Goal: Contribute content: Contribute content

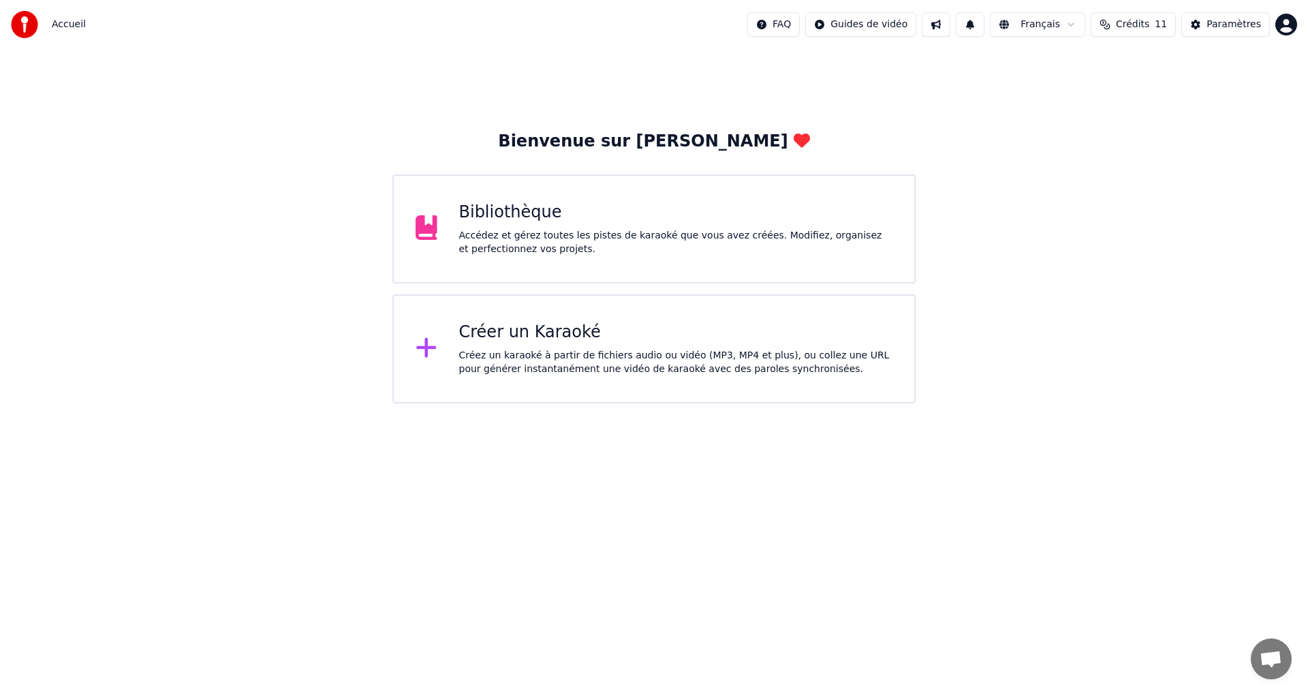
click at [504, 244] on div "Accédez et gérez toutes les pistes de karaoké que vous avez créées. Modifiez, o…" at bounding box center [676, 242] width 434 height 27
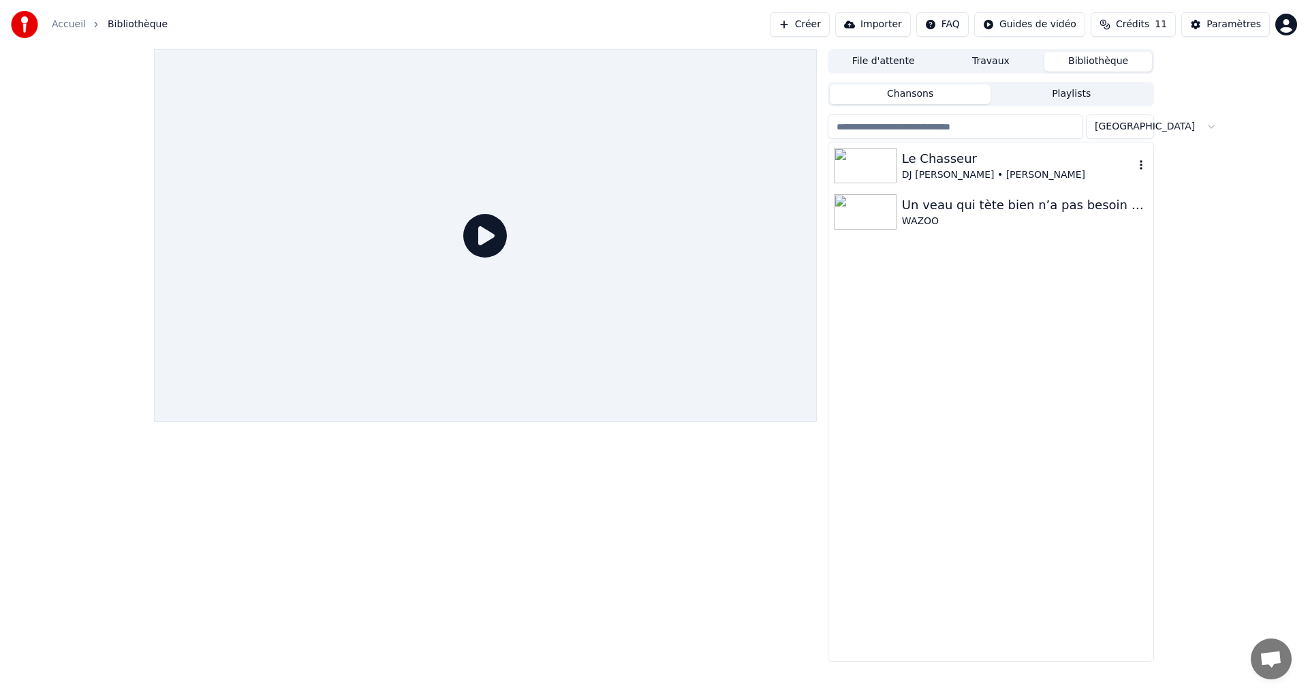
click at [926, 173] on div "DJ [PERSON_NAME] • [PERSON_NAME]" at bounding box center [1018, 175] width 232 height 14
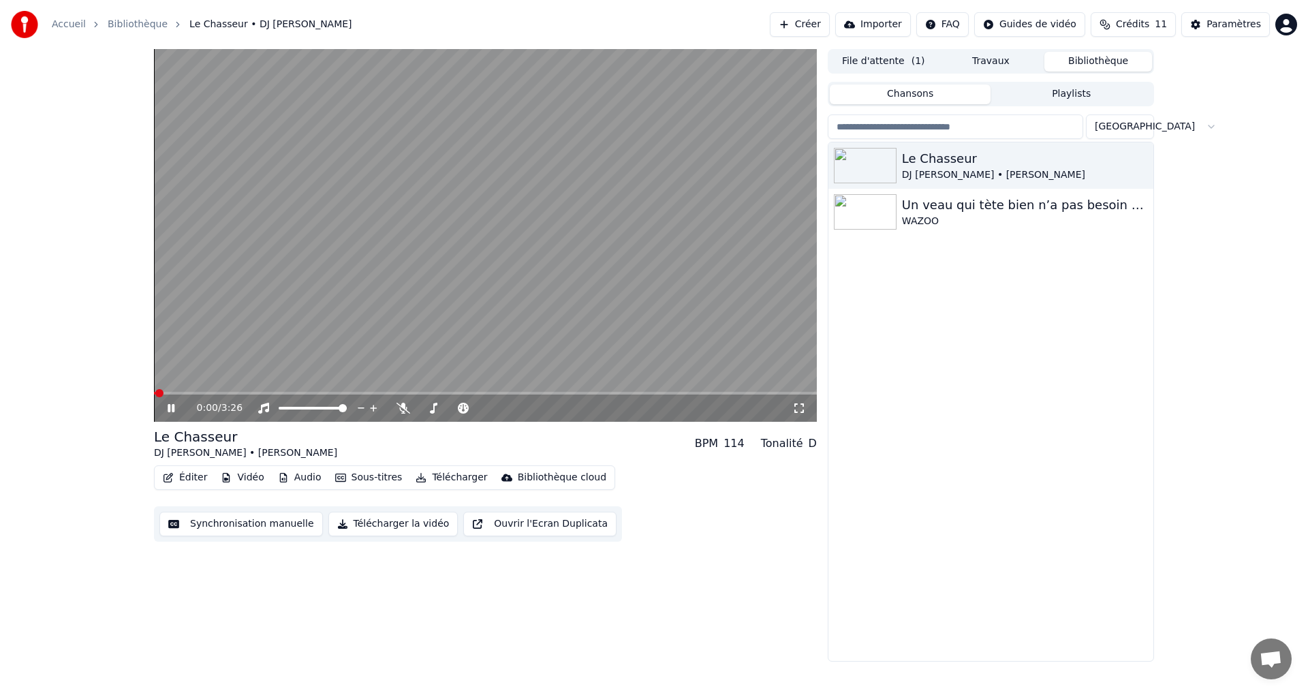
click at [167, 409] on icon at bounding box center [181, 408] width 32 height 11
click at [195, 477] on button "Éditer" at bounding box center [184, 477] width 55 height 19
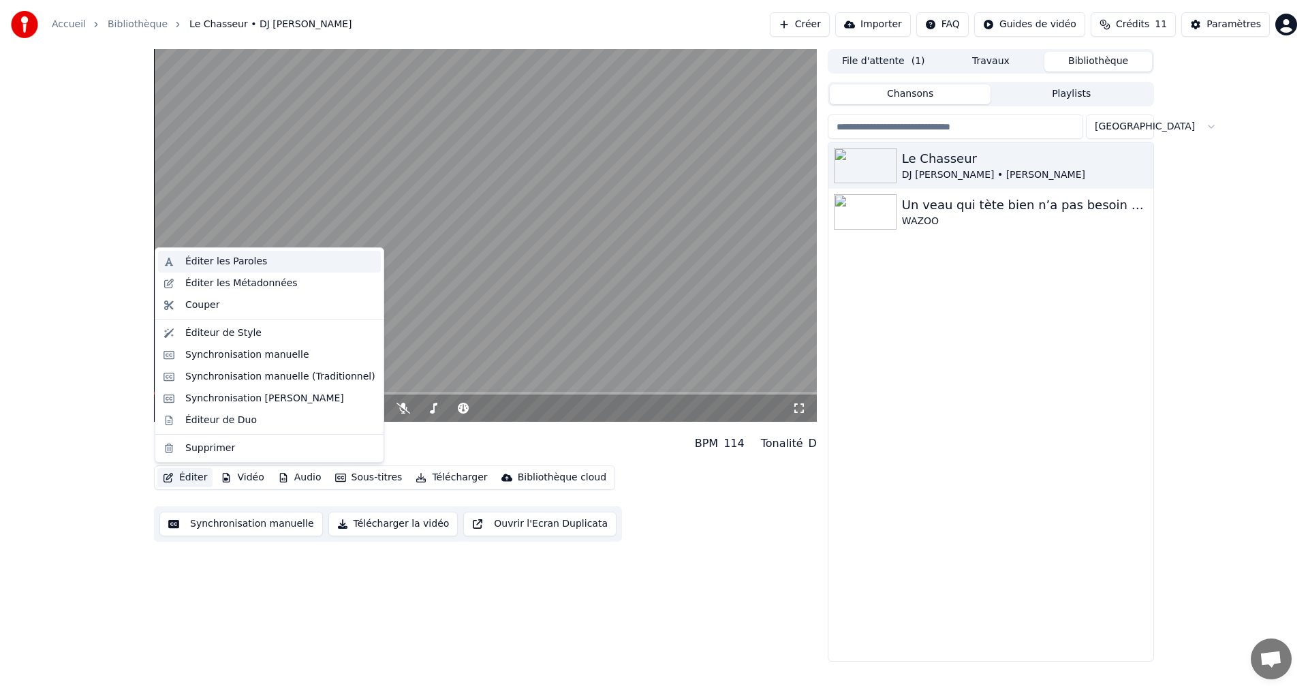
click at [196, 260] on div "Éditer les Paroles" at bounding box center [226, 262] width 82 height 14
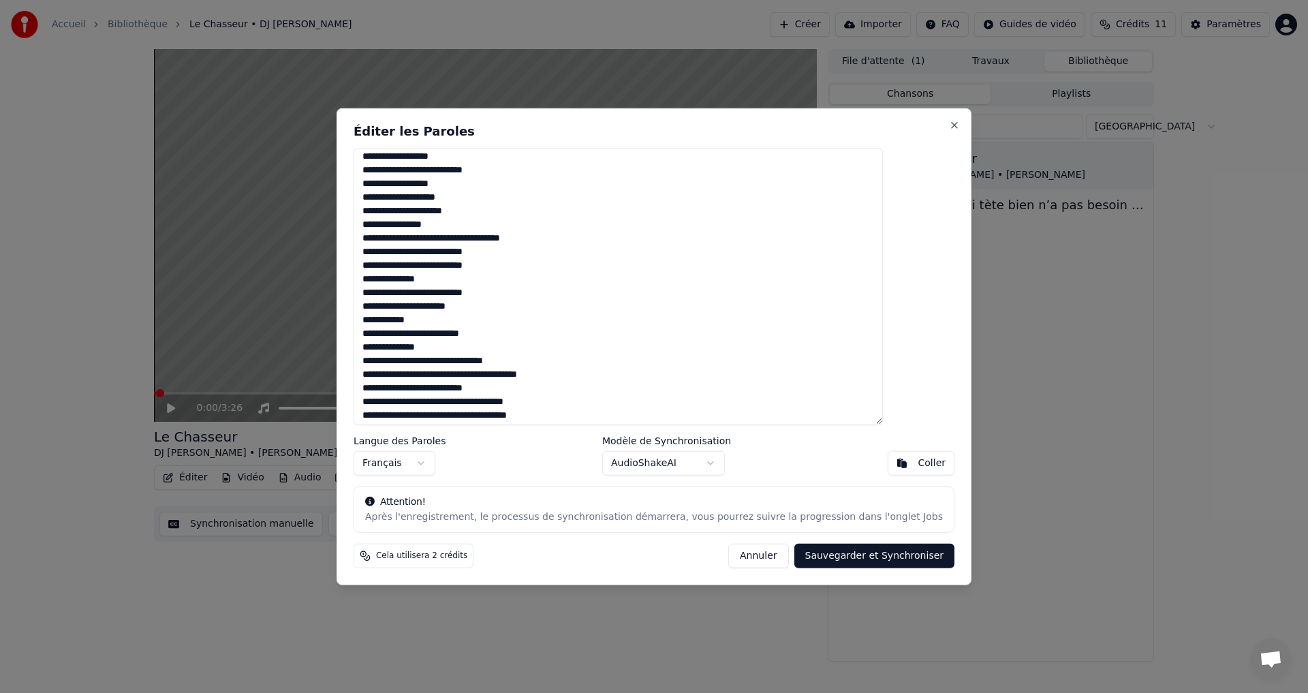
scroll to position [266, 0]
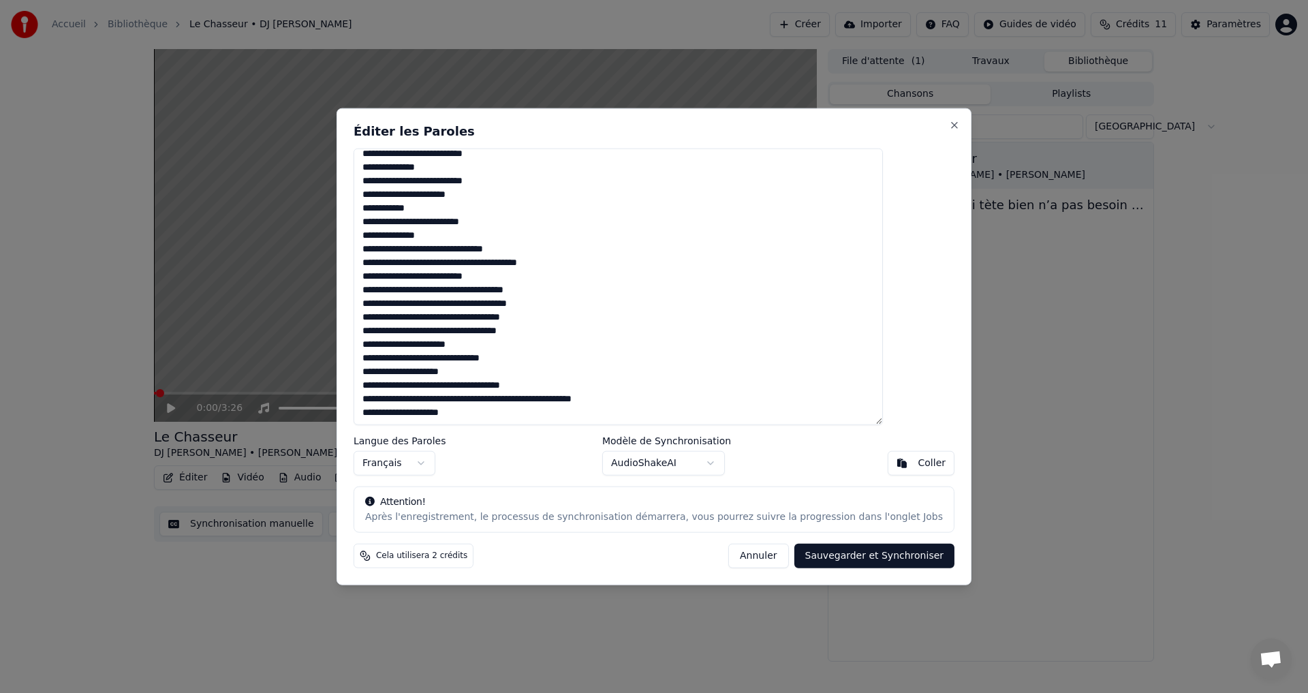
drag, startPoint x: 398, startPoint y: 159, endPoint x: 516, endPoint y: 413, distance: 279.4
click at [516, 413] on textarea at bounding box center [617, 286] width 529 height 277
click at [746, 554] on button "Annuler" at bounding box center [758, 555] width 60 height 25
